Goal: Check status: Check status

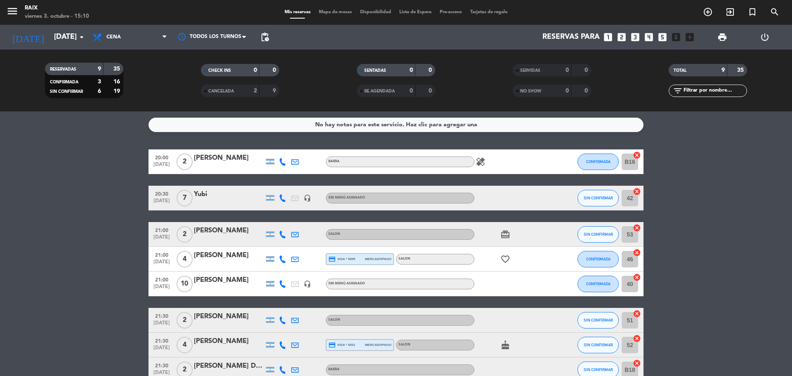
click at [74, 150] on bookings-row "20:00 [DATE] 2 [PERSON_NAME] healing CONFIRMADA B16 cancel 20:30 [DATE] 7 Yubi …" at bounding box center [396, 277] width 792 height 257
click at [478, 162] on icon "healing" at bounding box center [480, 162] width 10 height 10
click at [71, 36] on input "[DATE]" at bounding box center [98, 37] width 96 height 16
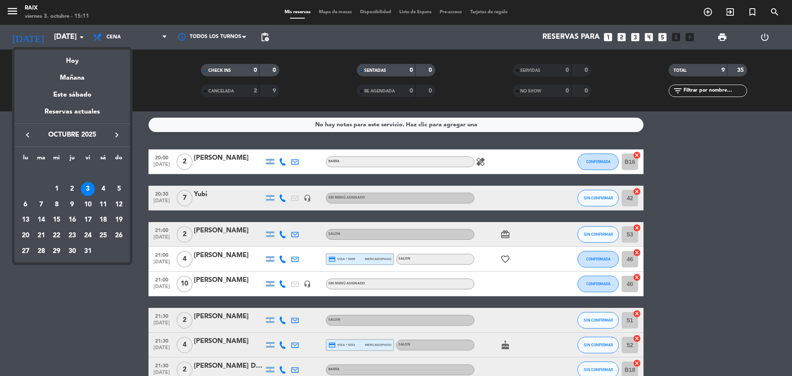
click at [74, 290] on div at bounding box center [396, 188] width 792 height 376
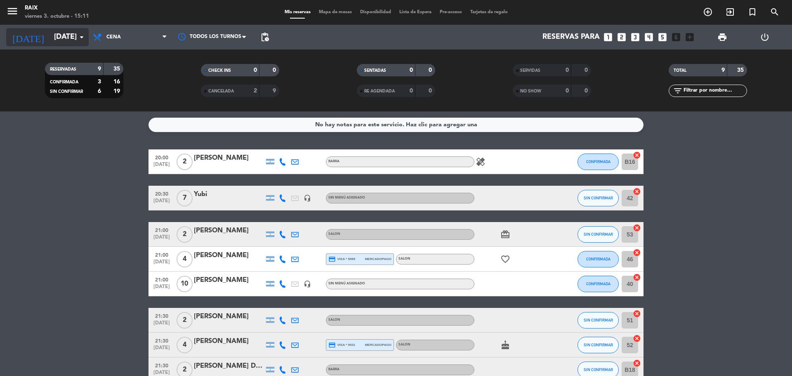
click at [50, 33] on input "[DATE]" at bounding box center [98, 37] width 96 height 16
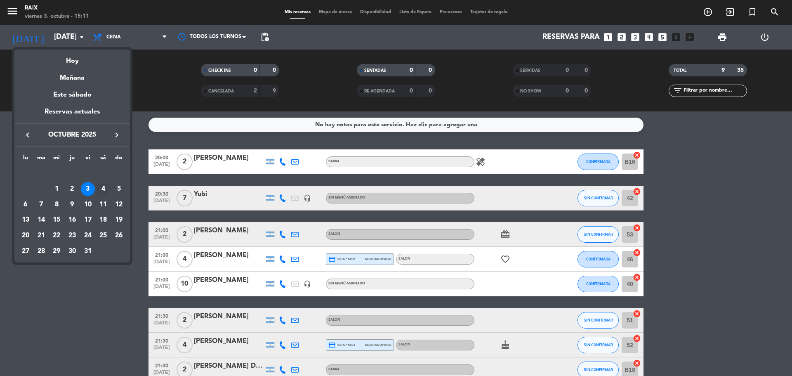
click at [105, 191] on div "4" at bounding box center [103, 189] width 14 height 14
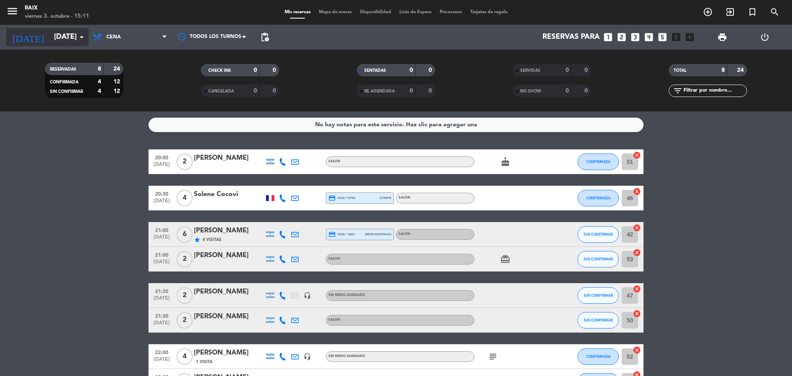
click at [64, 44] on input "[DATE]" at bounding box center [98, 37] width 96 height 16
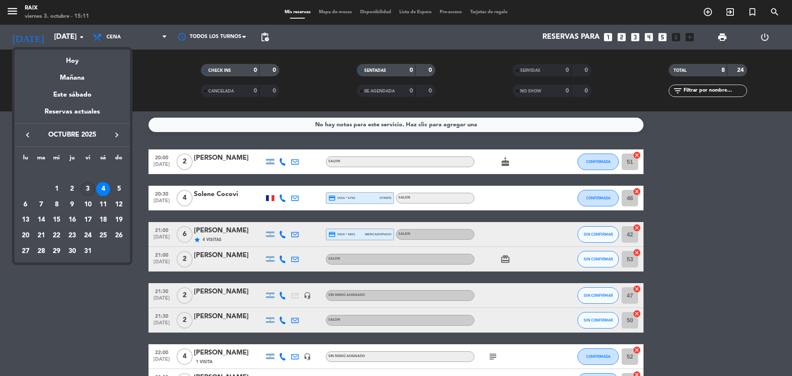
click at [88, 186] on div "3" at bounding box center [88, 189] width 14 height 14
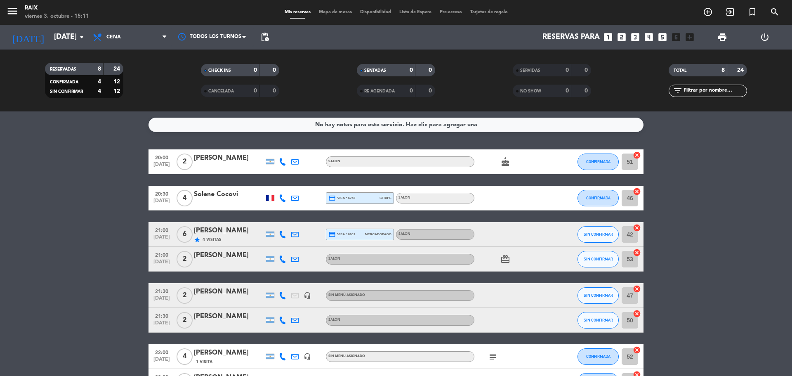
type input "[DATE]"
